Goal: Browse casually

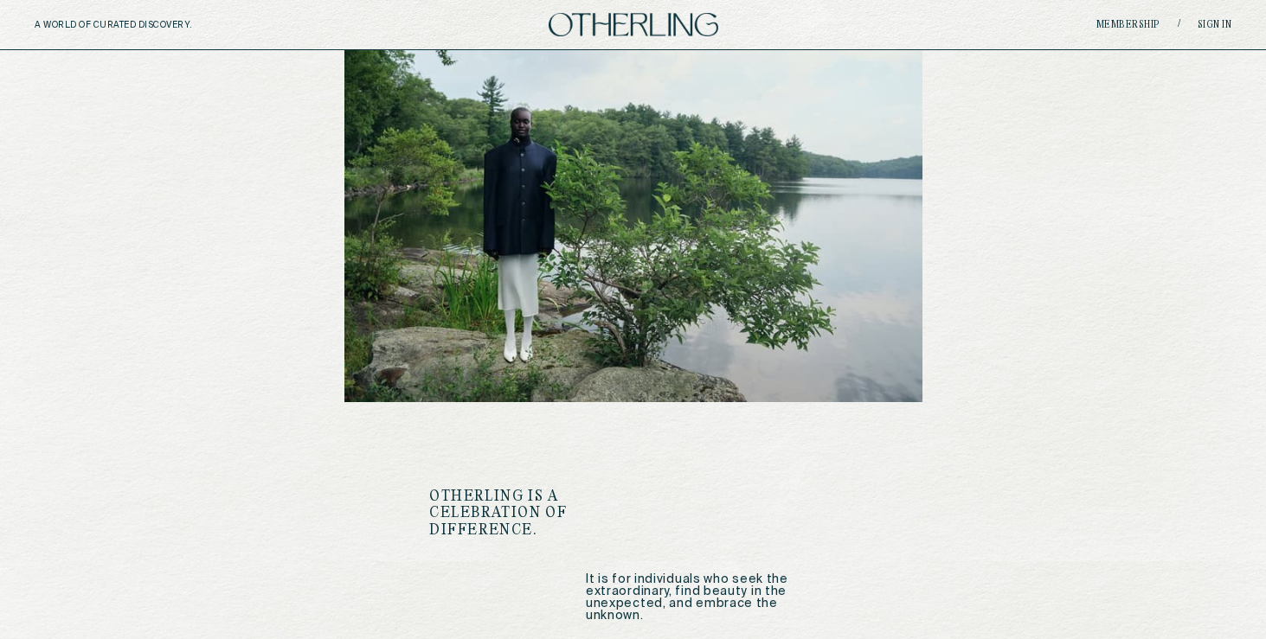
scroll to position [1652, 0]
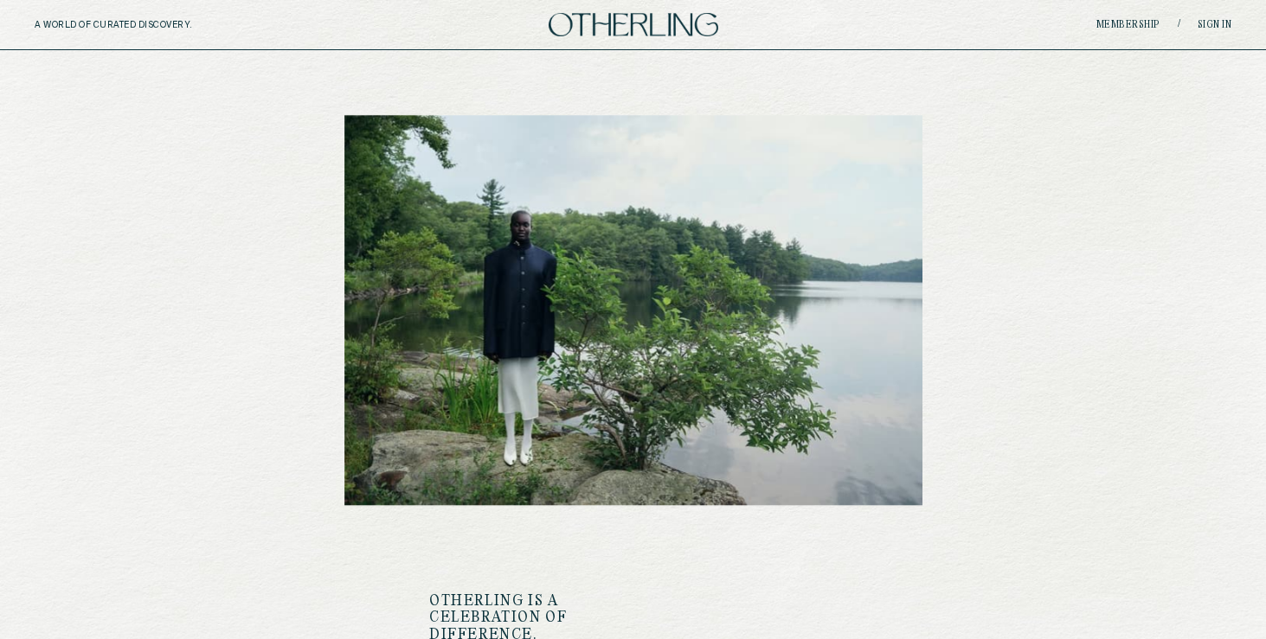
scroll to position [1667, 0]
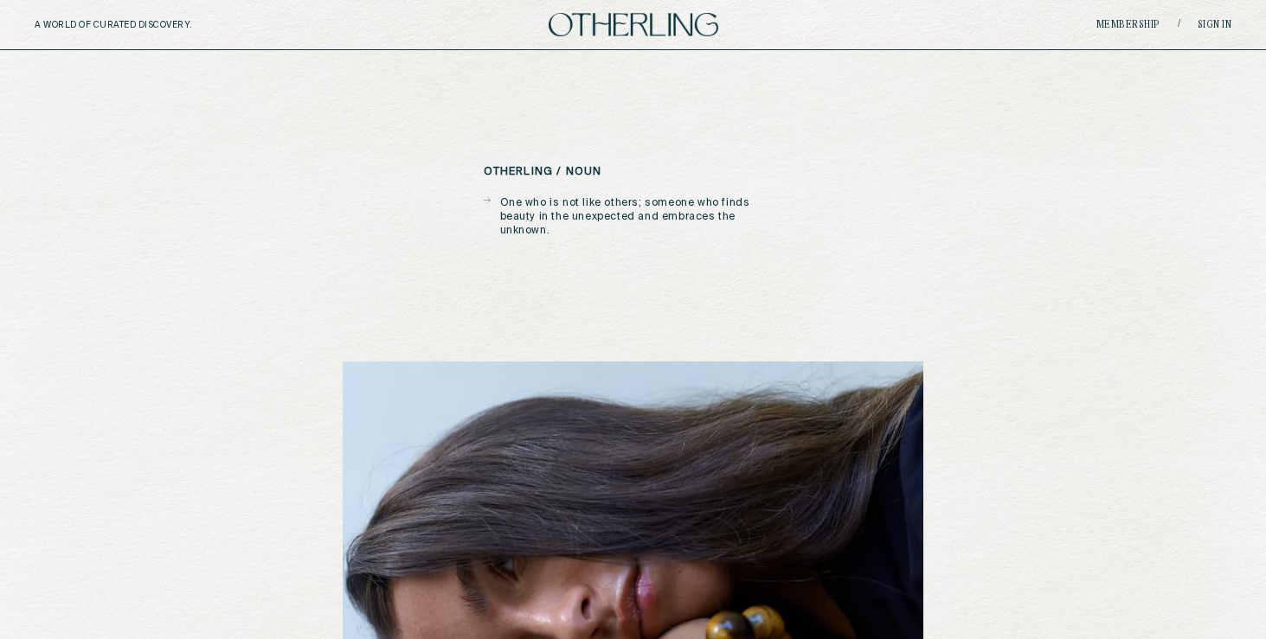
click at [819, 171] on div "otherling / noun One who is not like others; someone who finds beauty in the un…" at bounding box center [633, 509] width 581 height 693
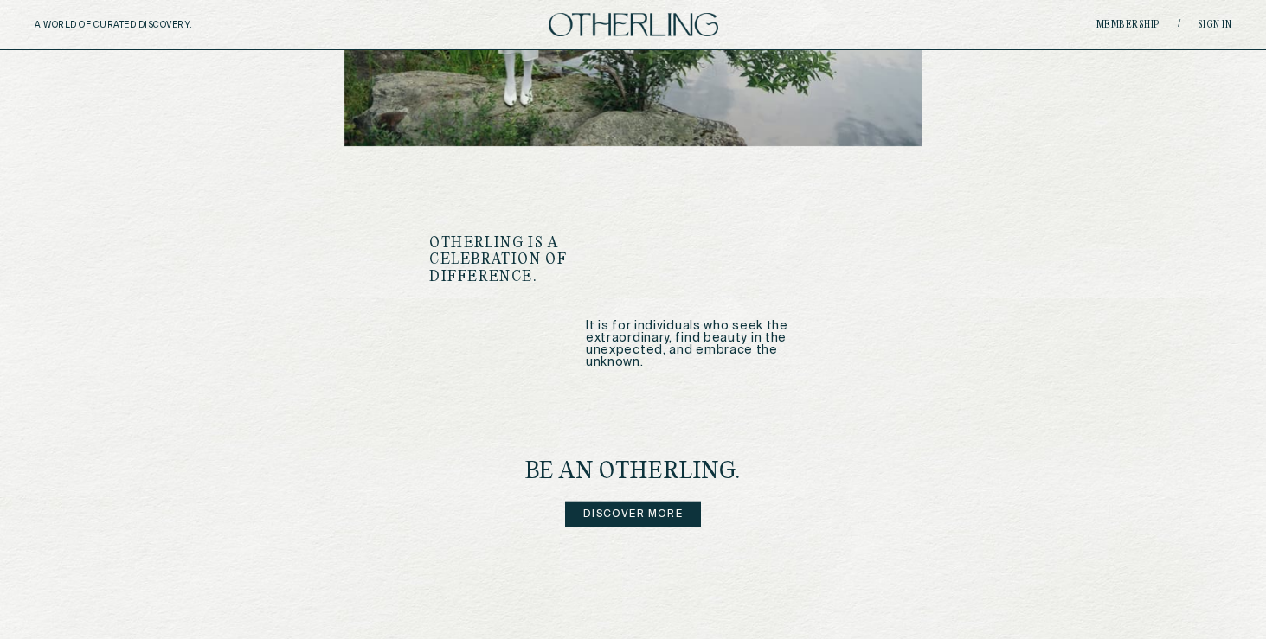
scroll to position [2157, 0]
